Goal: Complete application form

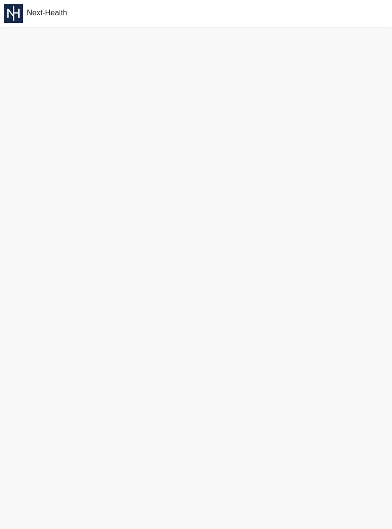
scroll to position [6, 0]
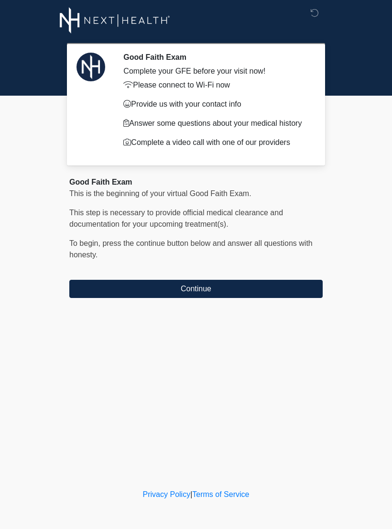
click at [276, 297] on button "Continue" at bounding box center [196, 289] width 254 height 18
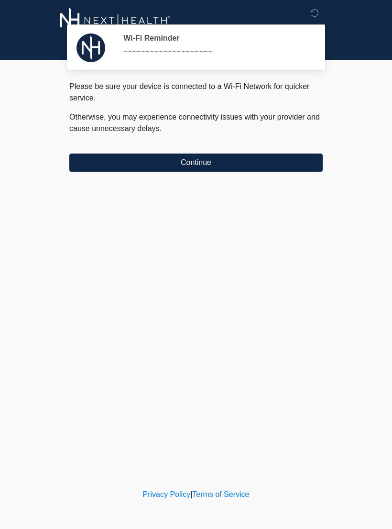
click at [265, 158] on button "Continue" at bounding box center [196, 163] width 254 height 18
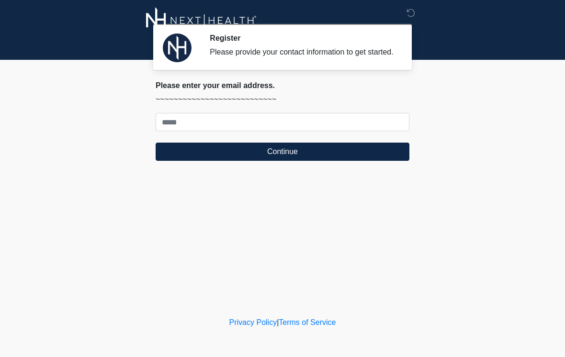
click at [392, 351] on div "Privacy Policy | Terms of Service" at bounding box center [282, 337] width 565 height 40
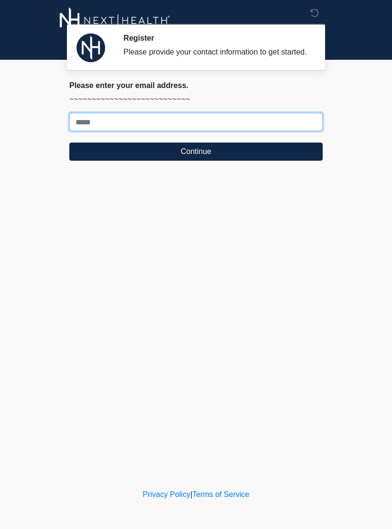
click at [210, 130] on input "Where should we email your treatment plan?" at bounding box center [196, 122] width 254 height 18
type input "**********"
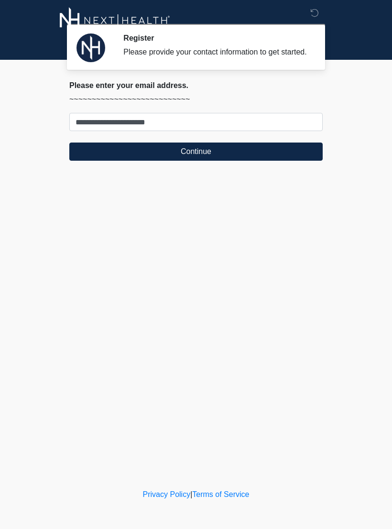
click at [286, 154] on button "Continue" at bounding box center [196, 152] width 254 height 18
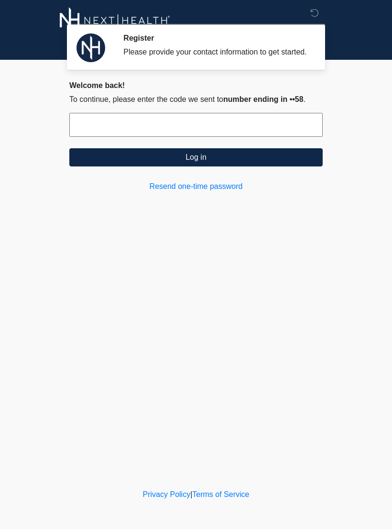
click at [281, 131] on input "text" at bounding box center [196, 125] width 254 height 24
type input "******"
click at [272, 167] on button "Log in" at bounding box center [196, 157] width 254 height 18
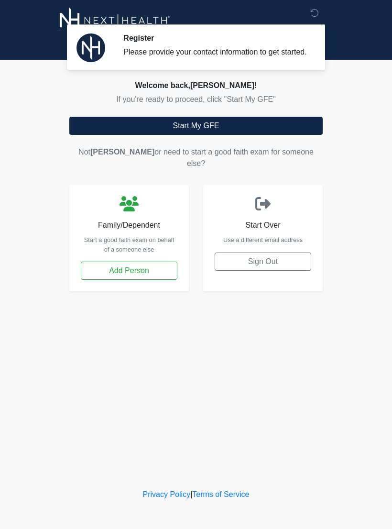
click at [292, 135] on button "Start My GFE" at bounding box center [196, 126] width 254 height 18
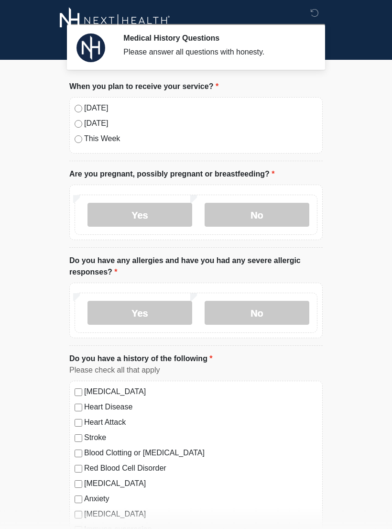
click at [112, 108] on label "[DATE]" at bounding box center [201, 107] width 234 height 11
click at [281, 218] on label "No" at bounding box center [257, 215] width 105 height 24
click at [270, 312] on label "No" at bounding box center [257, 313] width 105 height 24
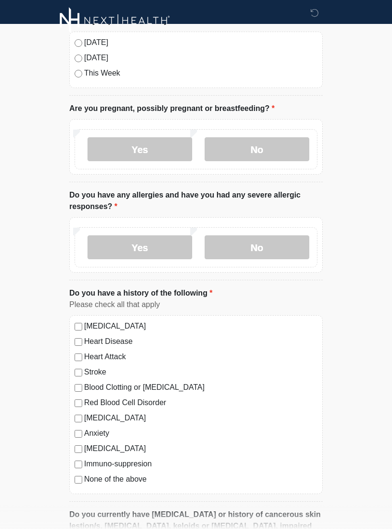
scroll to position [74, 0]
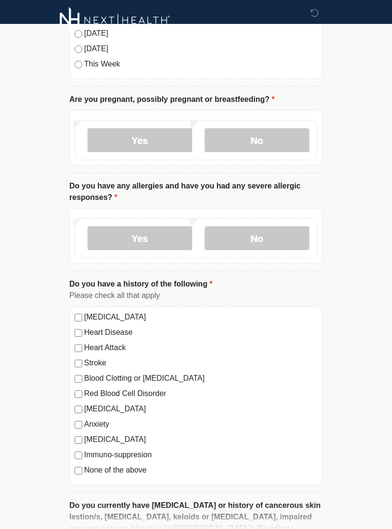
click at [141, 475] on label "None of the above" at bounding box center [201, 470] width 234 height 11
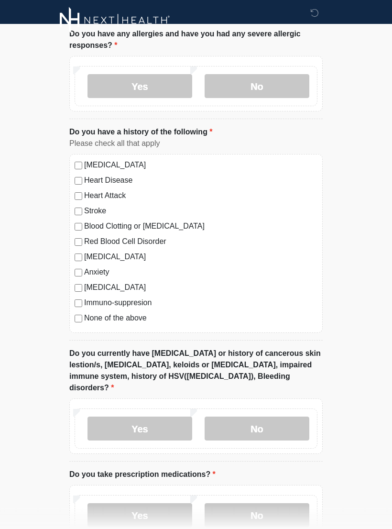
scroll to position [245, 0]
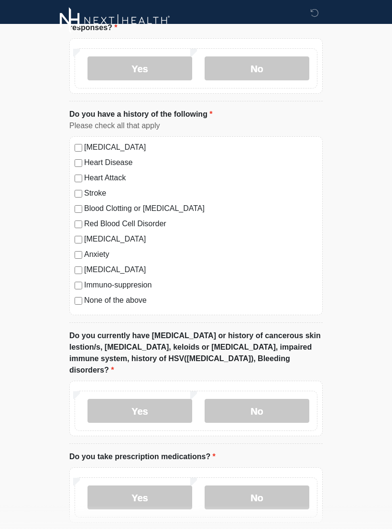
click at [260, 399] on label "No" at bounding box center [257, 411] width 105 height 24
click at [254, 489] on label "No" at bounding box center [257, 498] width 105 height 24
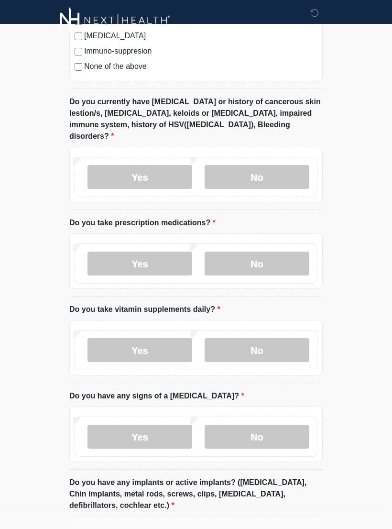
scroll to position [495, 0]
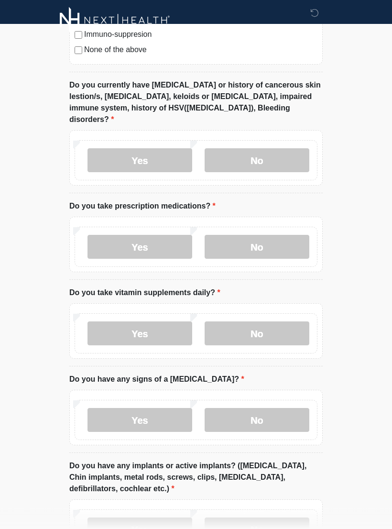
click at [280, 324] on label "No" at bounding box center [257, 334] width 105 height 24
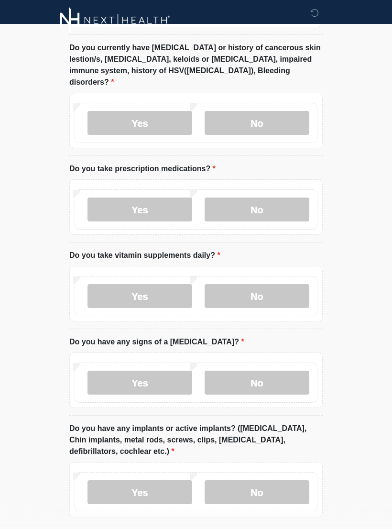
scroll to position [560, 0]
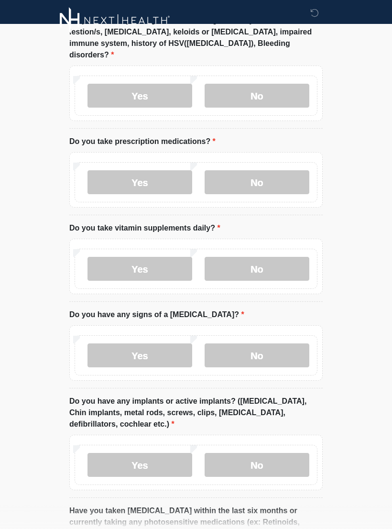
click at [270, 344] on label "No" at bounding box center [257, 356] width 105 height 24
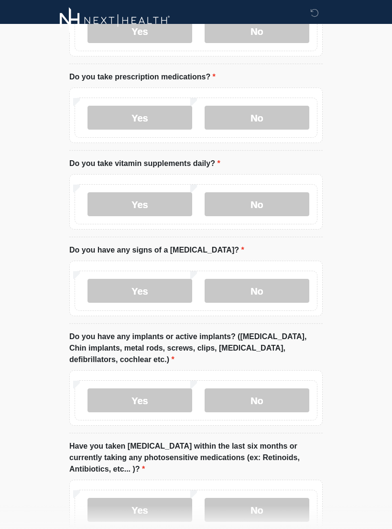
scroll to position [627, 0]
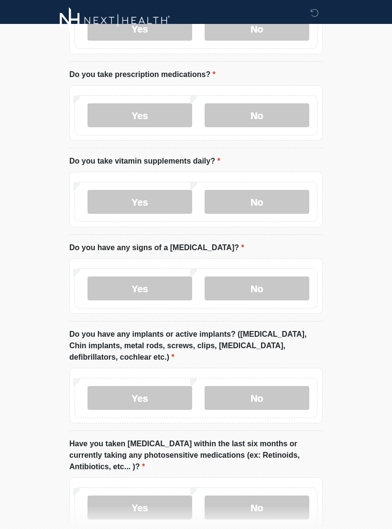
click at [161, 392] on label "Yes" at bounding box center [140, 398] width 105 height 24
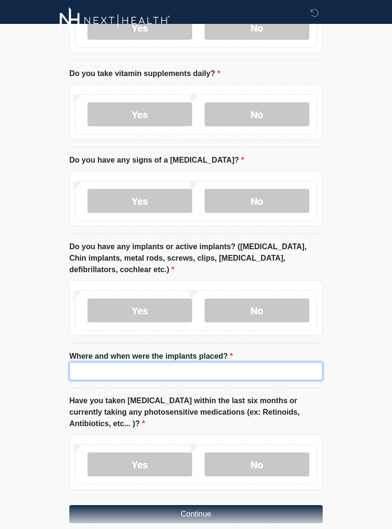
click at [267, 364] on input "Where and when were the implants placed?" at bounding box center [196, 371] width 254 height 18
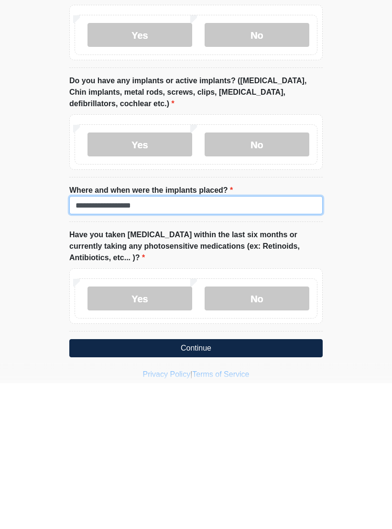
type input "**********"
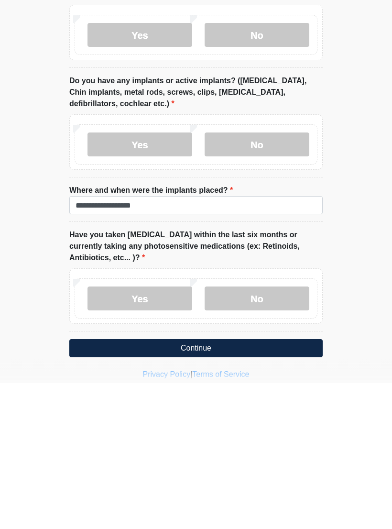
click at [280, 433] on label "No" at bounding box center [257, 445] width 105 height 24
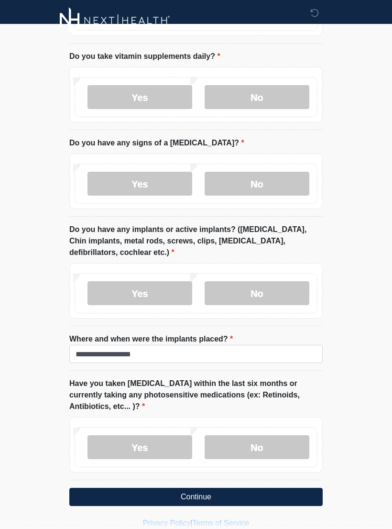
click at [266, 488] on button "Continue" at bounding box center [196, 497] width 254 height 18
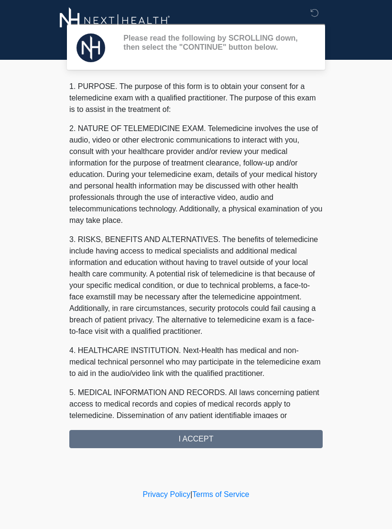
scroll to position [0, 0]
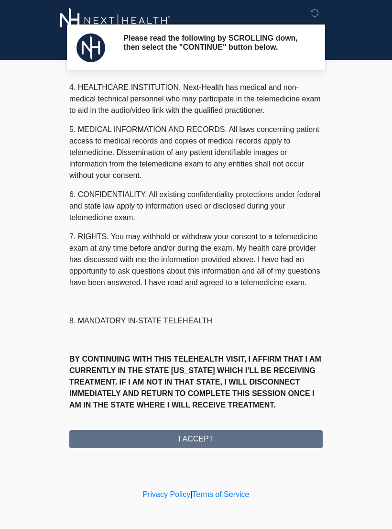
click at [254, 446] on div "1. PURPOSE. The purpose of this form is to obtain your consent for a telemedici…" at bounding box center [196, 265] width 254 height 368
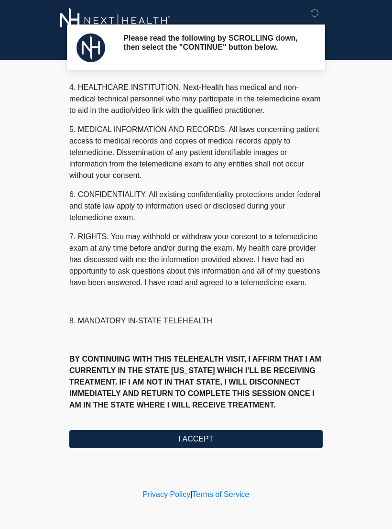
click at [249, 443] on button "I ACCEPT" at bounding box center [196, 439] width 254 height 18
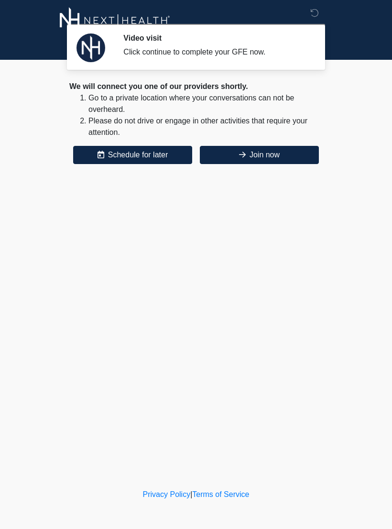
click at [280, 156] on button "Join now" at bounding box center [259, 155] width 119 height 18
